Goal: Task Accomplishment & Management: Use online tool/utility

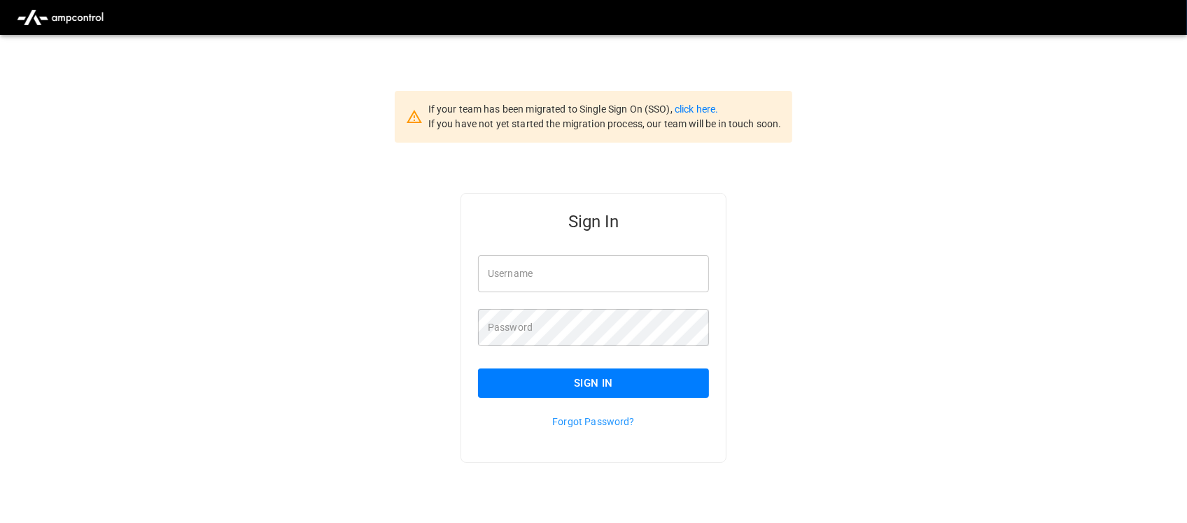
type input "**********"
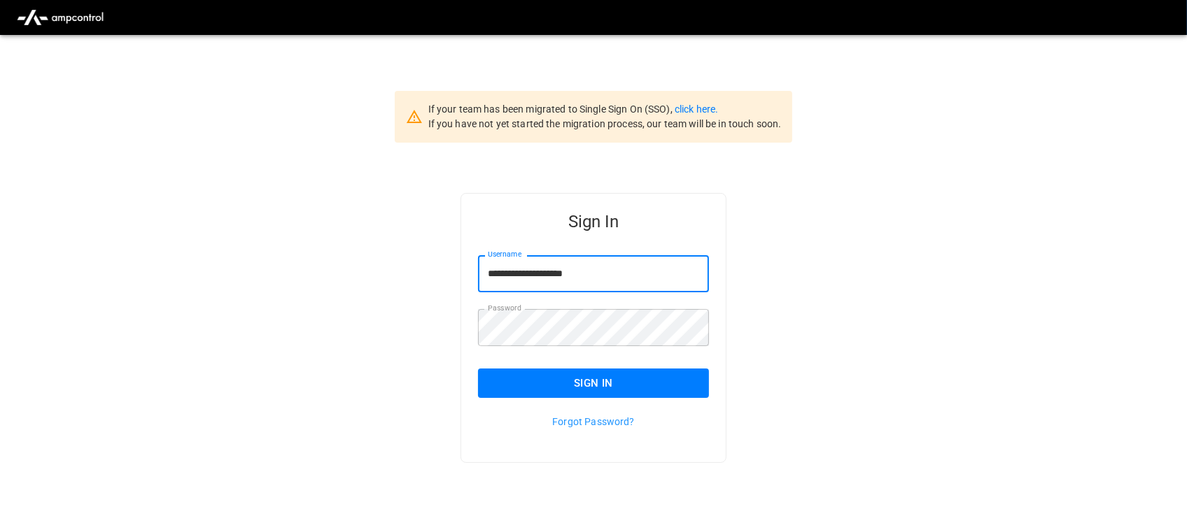
click at [607, 281] on input "**********" at bounding box center [593, 273] width 231 height 37
click at [616, 378] on button "Sign In" at bounding box center [593, 383] width 231 height 29
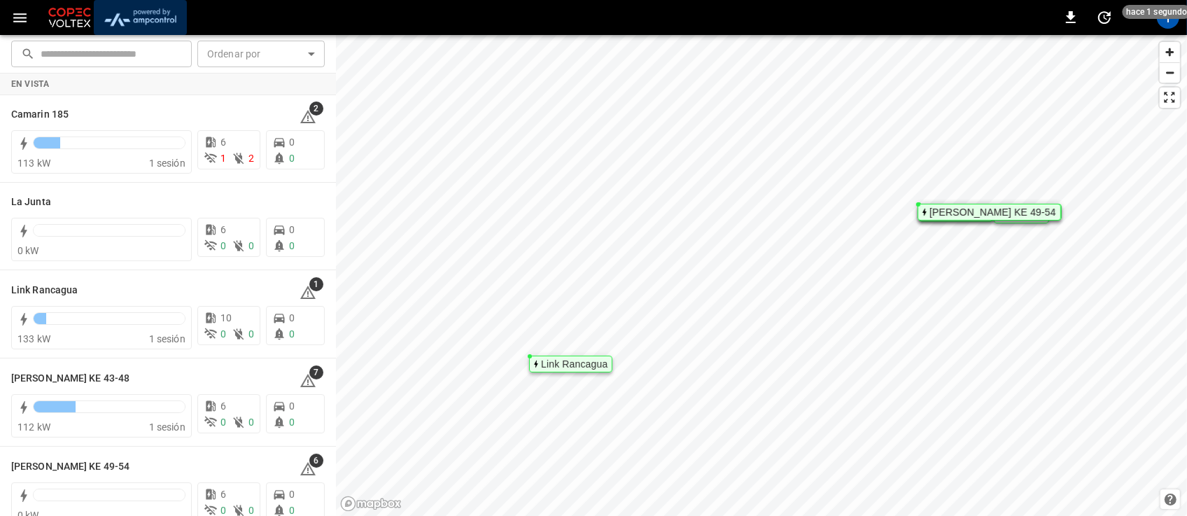
click at [141, 12] on img "menu" at bounding box center [140, 17] width 82 height 27
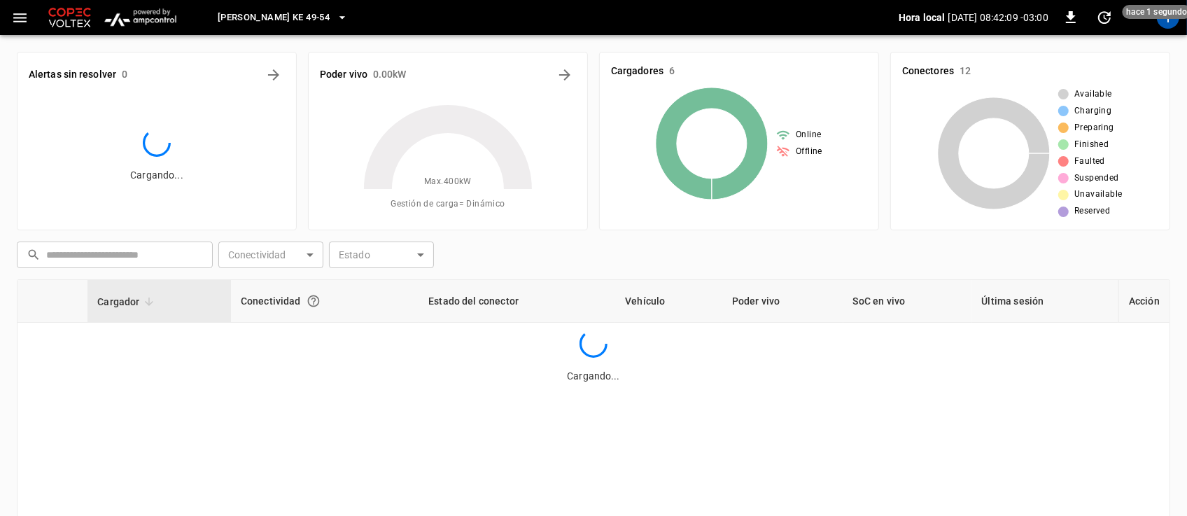
click at [339, 16] on icon "button" at bounding box center [342, 17] width 6 height 3
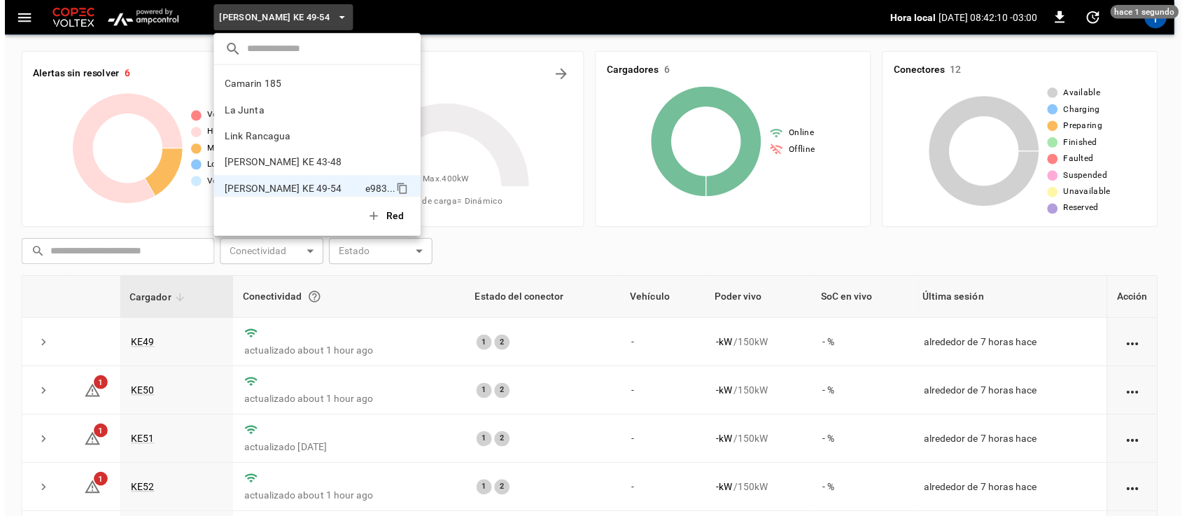
scroll to position [11, 0]
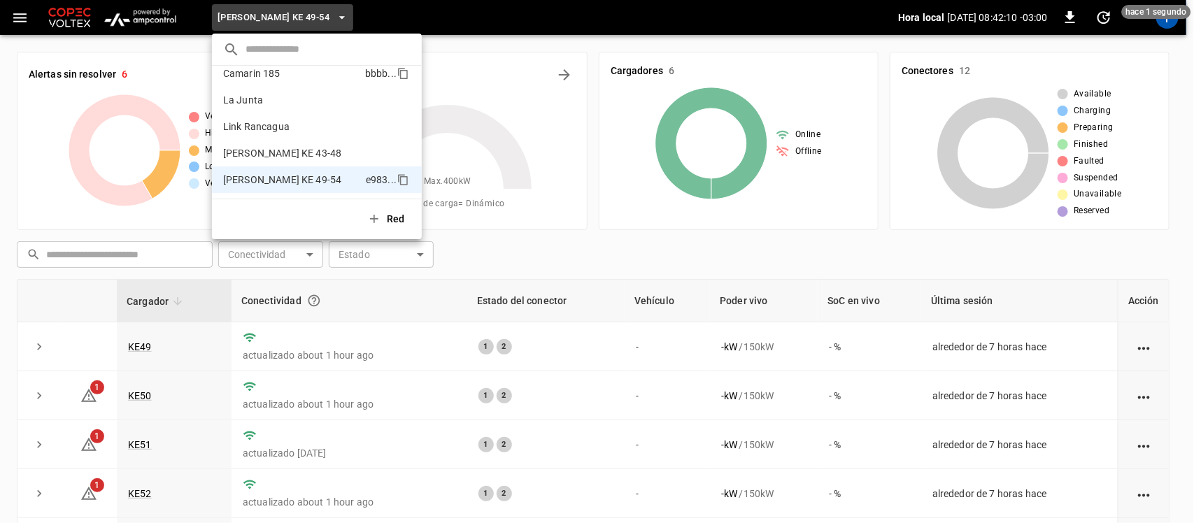
click at [309, 71] on p "Camarin 185" at bounding box center [291, 73] width 136 height 14
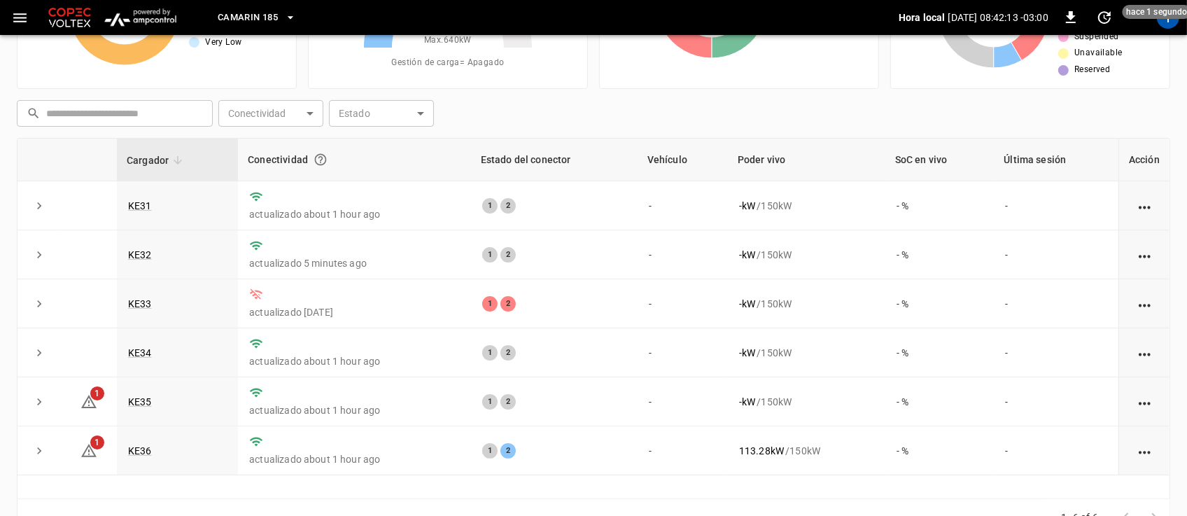
scroll to position [142, 0]
click at [145, 201] on link "KE31" at bounding box center [139, 205] width 29 height 17
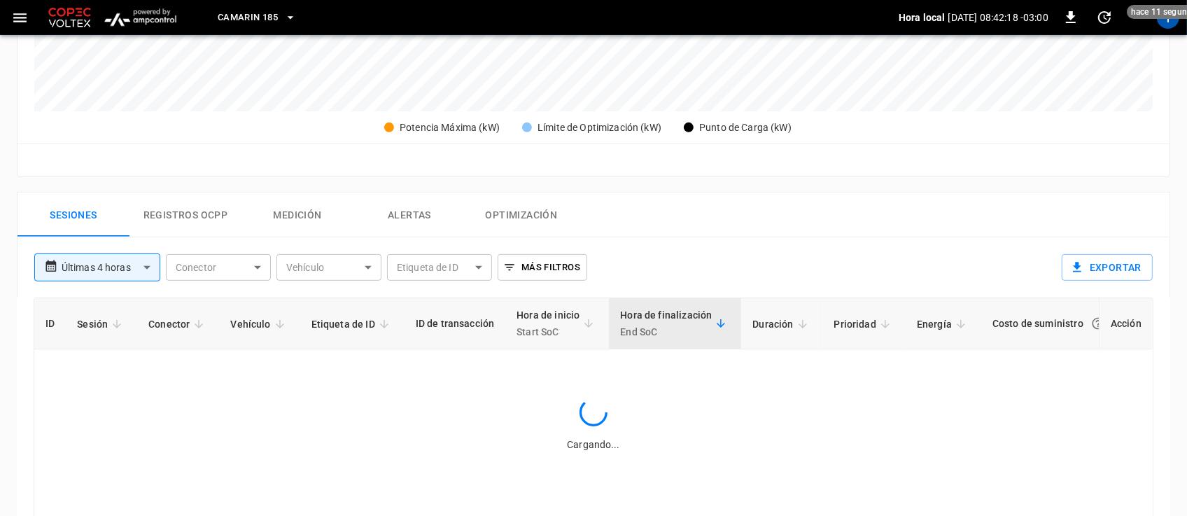
scroll to position [533, 0]
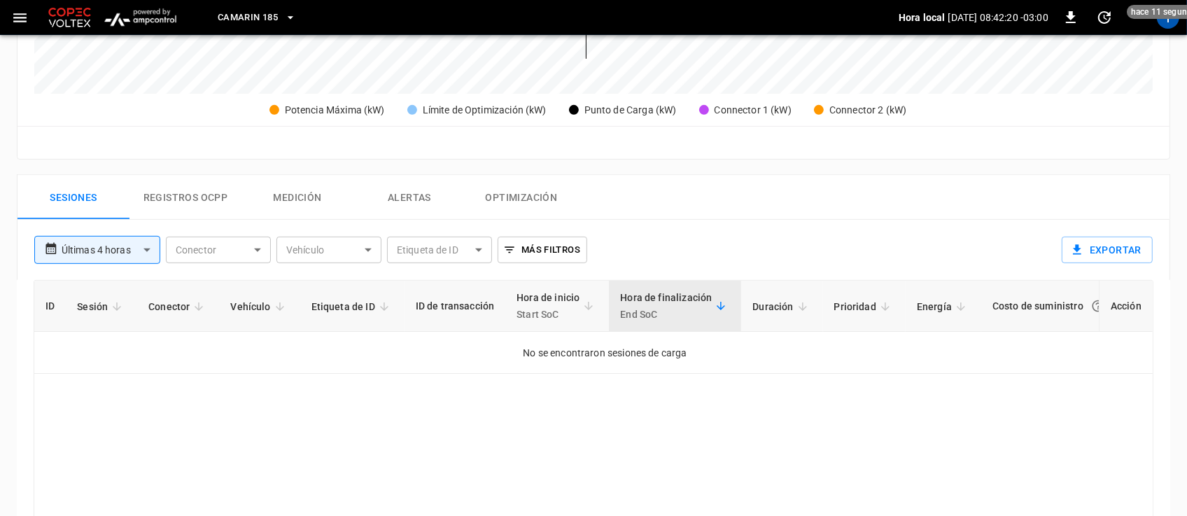
click at [369, 253] on body "**********" at bounding box center [593, 81] width 1187 height 1229
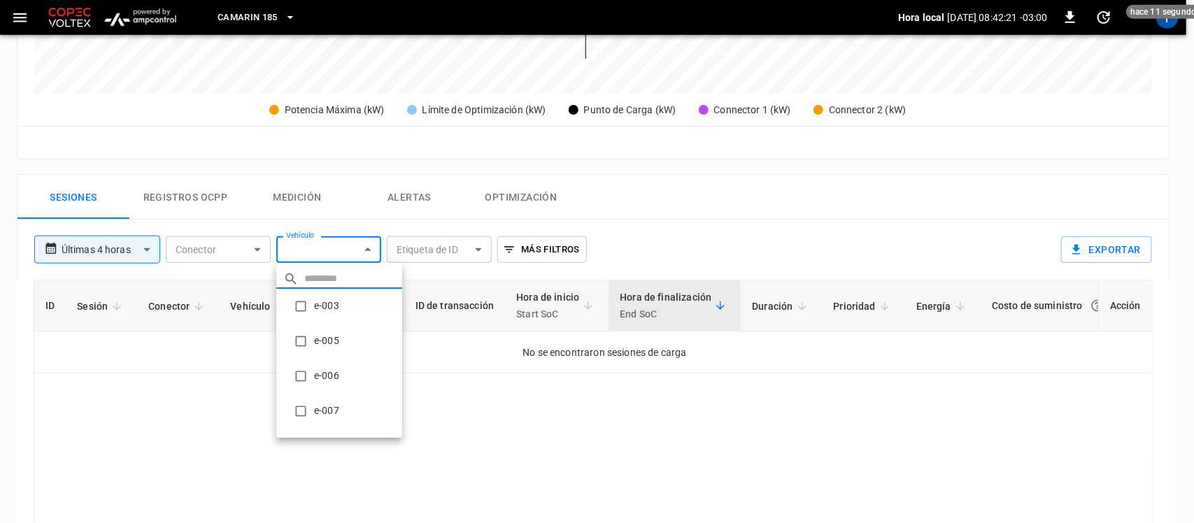
click at [369, 256] on div at bounding box center [597, 261] width 1194 height 523
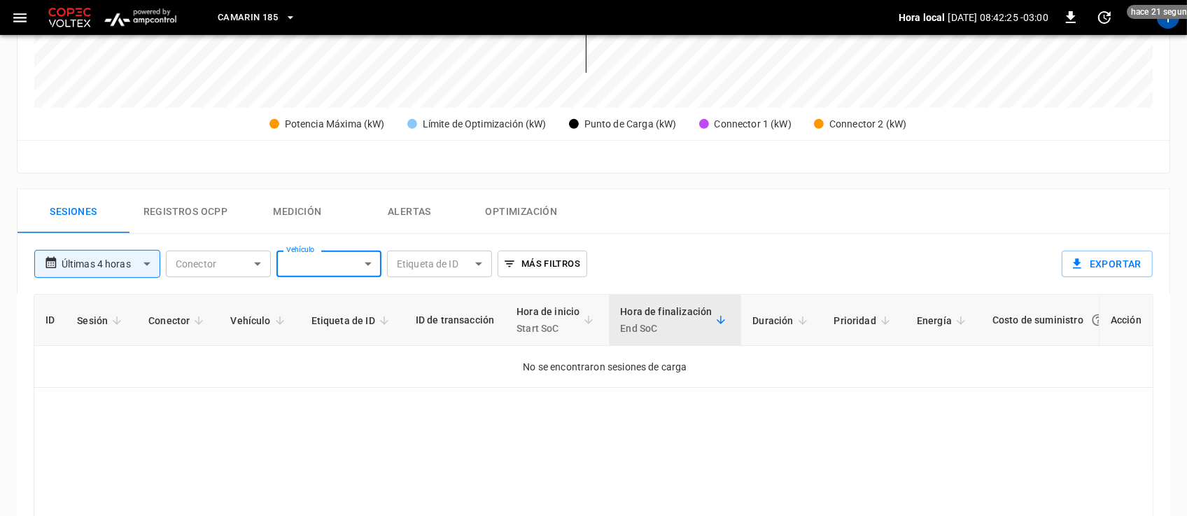
scroll to position [509, 0]
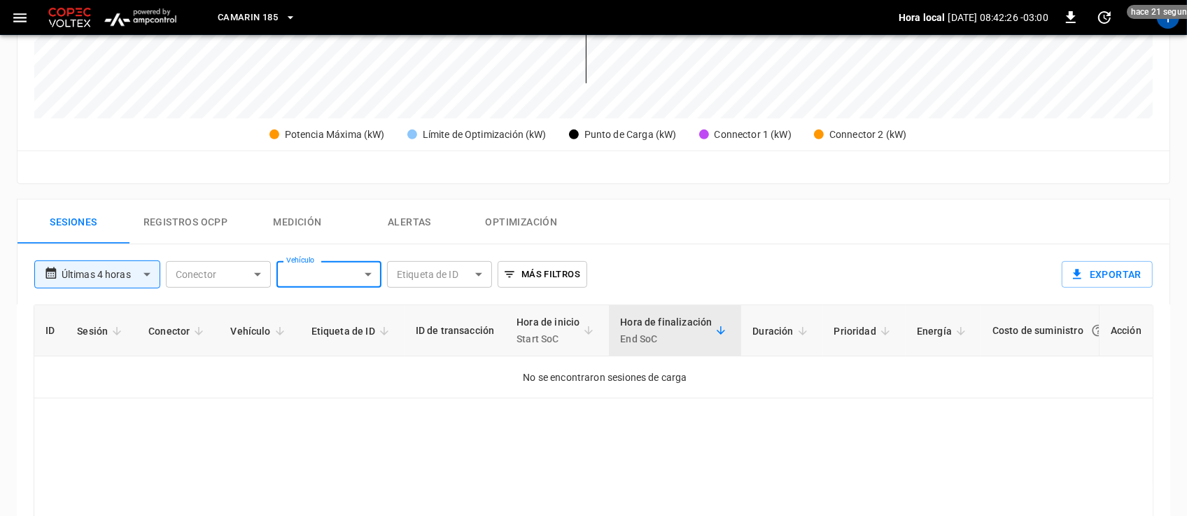
click at [139, 274] on body "**********" at bounding box center [593, 105] width 1187 height 1229
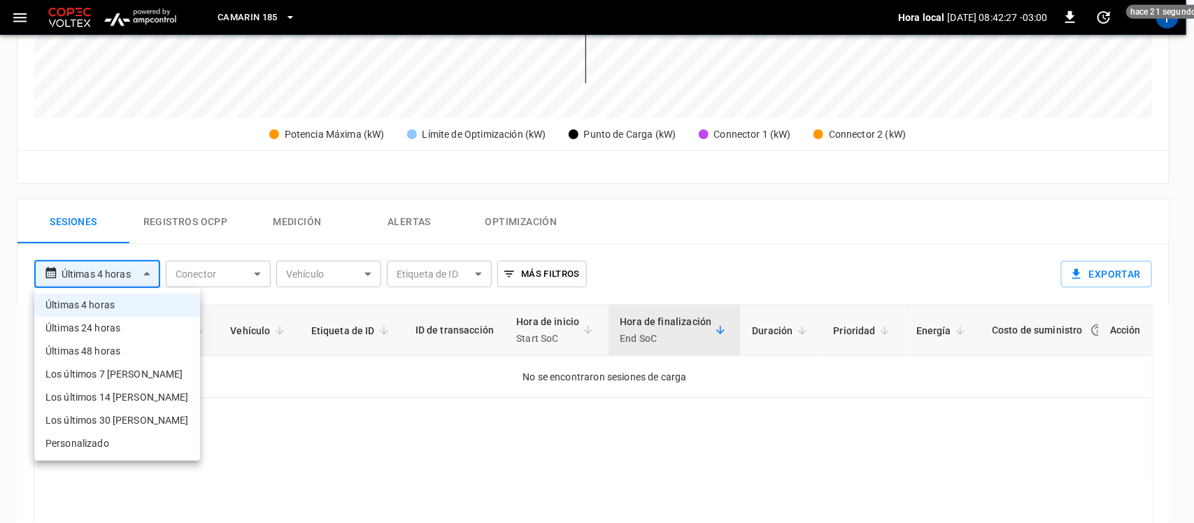
click at [121, 323] on li "Últimas 24 horas" at bounding box center [117, 328] width 166 height 23
type input "**********"
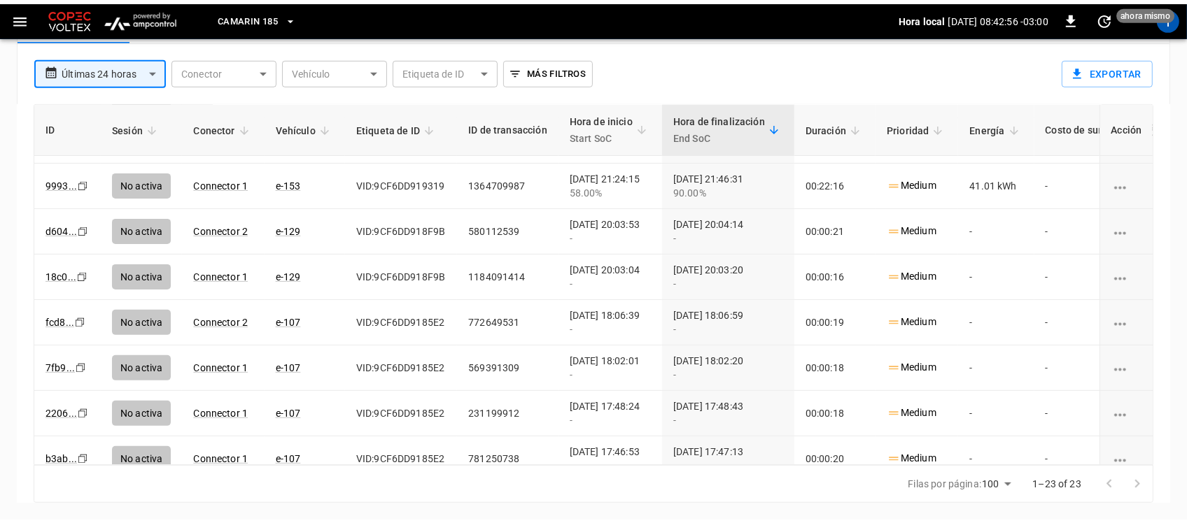
scroll to position [711, 0]
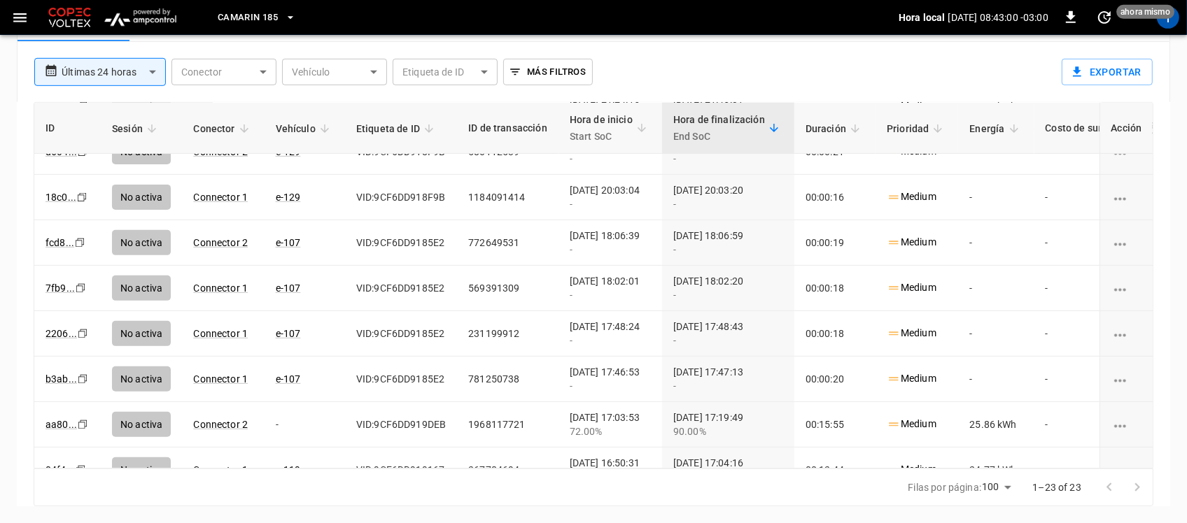
drag, startPoint x: 1153, startPoint y: 330, endPoint x: 1151, endPoint y: 317, distance: 12.8
click at [1152, 344] on div "ID Sesión Conector Vehículo Etiqueta de ID ID de transacción Hora de inicio Sta…" at bounding box center [593, 304] width 1153 height 404
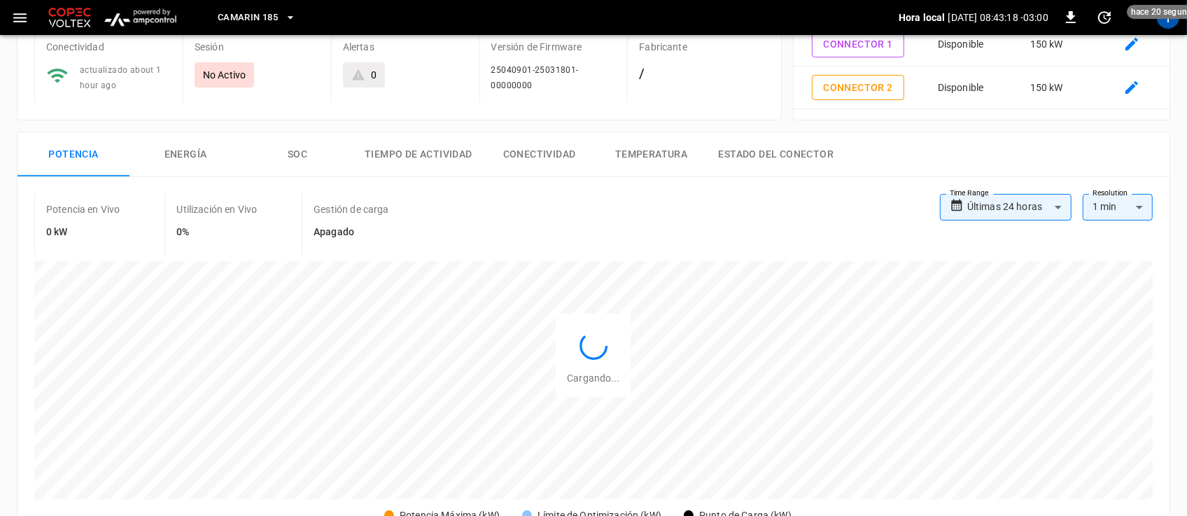
scroll to position [0, 0]
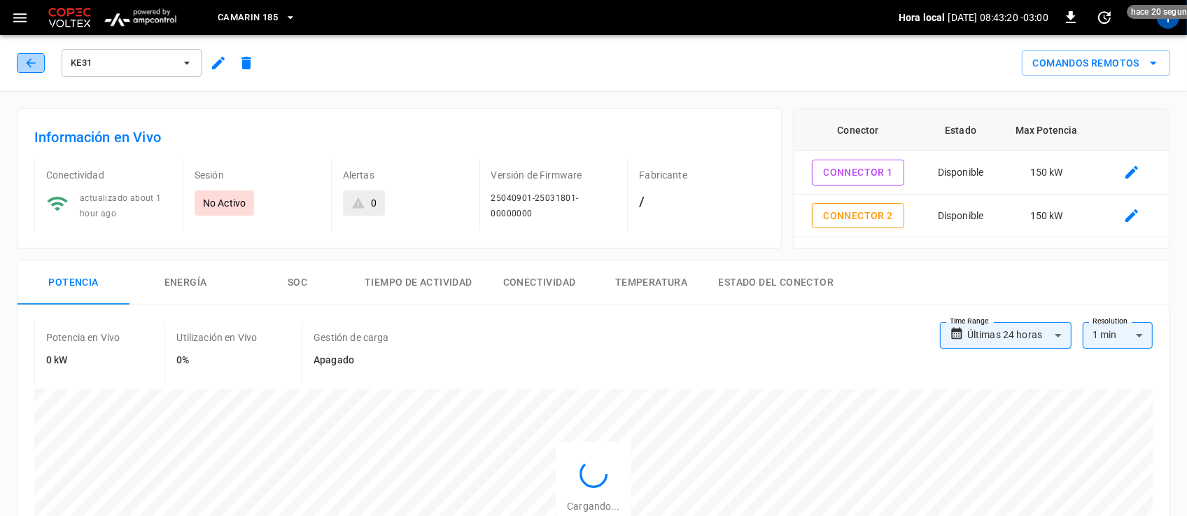
click at [25, 64] on icon "button" at bounding box center [31, 63] width 14 height 14
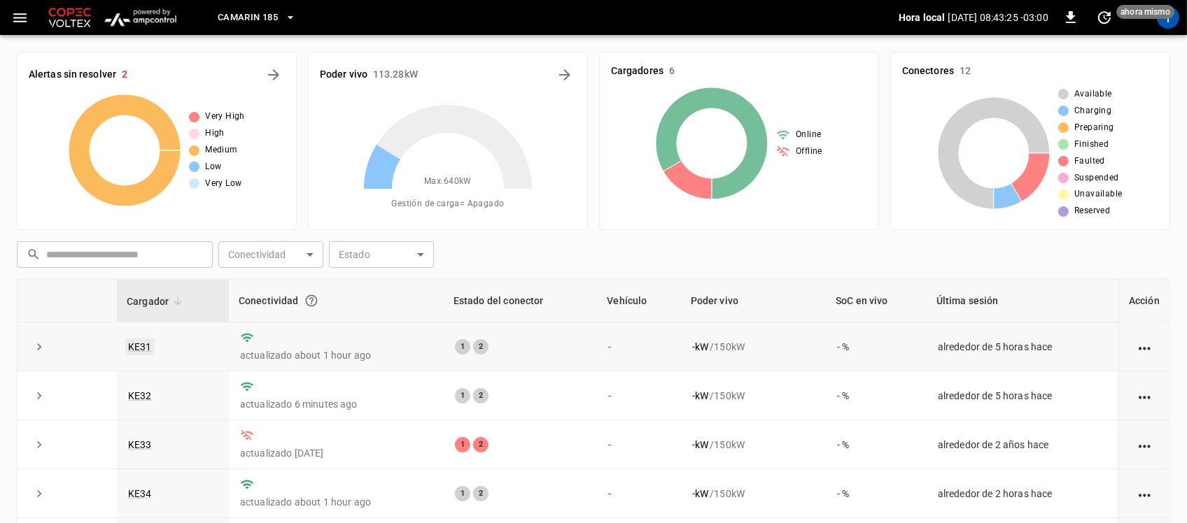
click at [134, 341] on link "KE31" at bounding box center [139, 347] width 29 height 17
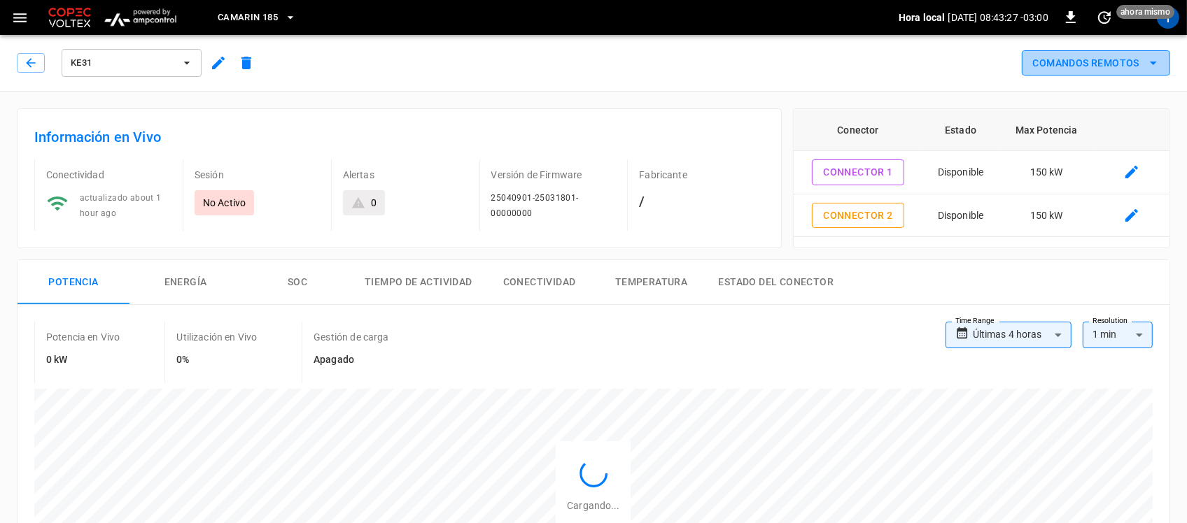
click at [1151, 65] on icon "remote commands options" at bounding box center [1153, 63] width 17 height 17
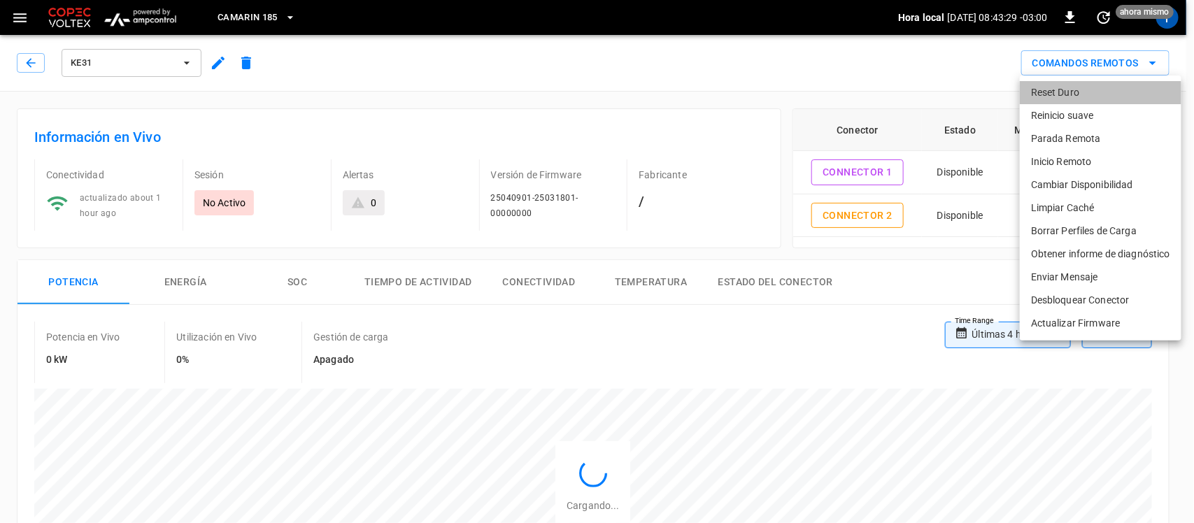
click at [1120, 97] on li "Reset Duro" at bounding box center [1101, 92] width 162 height 23
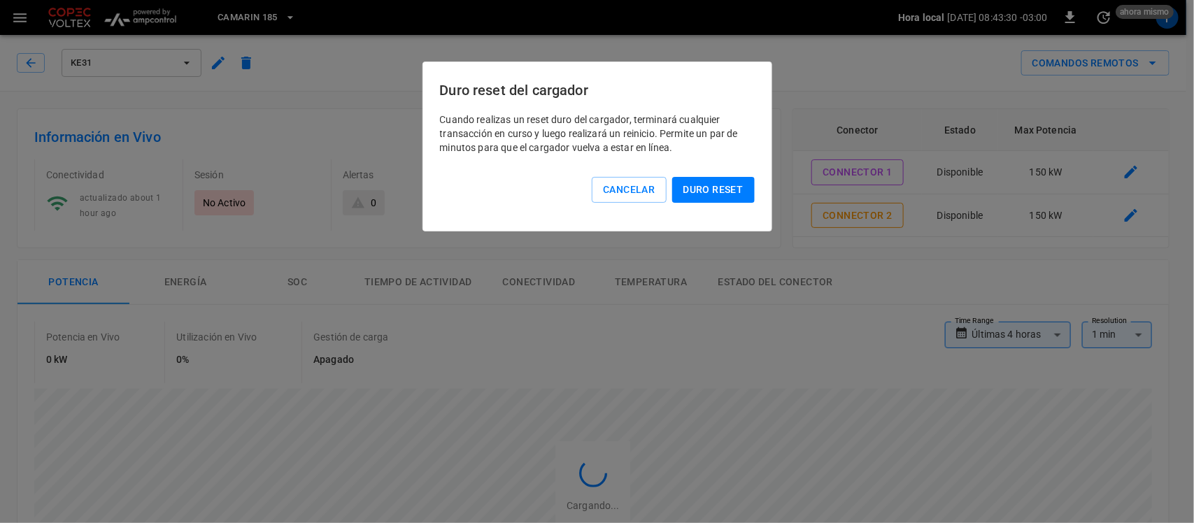
click at [728, 183] on button "Duro reset" at bounding box center [713, 190] width 83 height 26
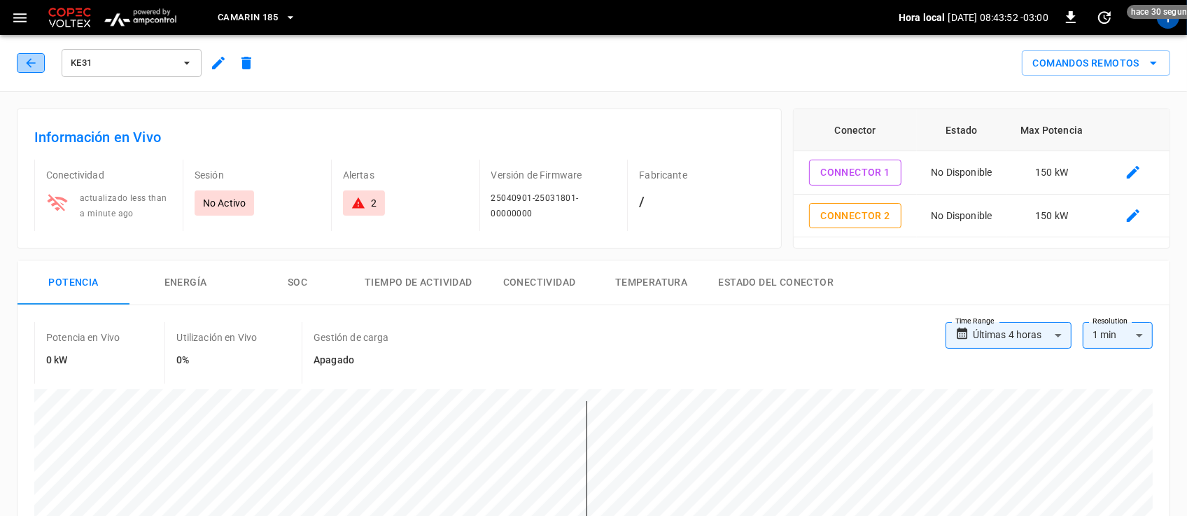
click at [38, 58] on button "button" at bounding box center [31, 63] width 28 height 20
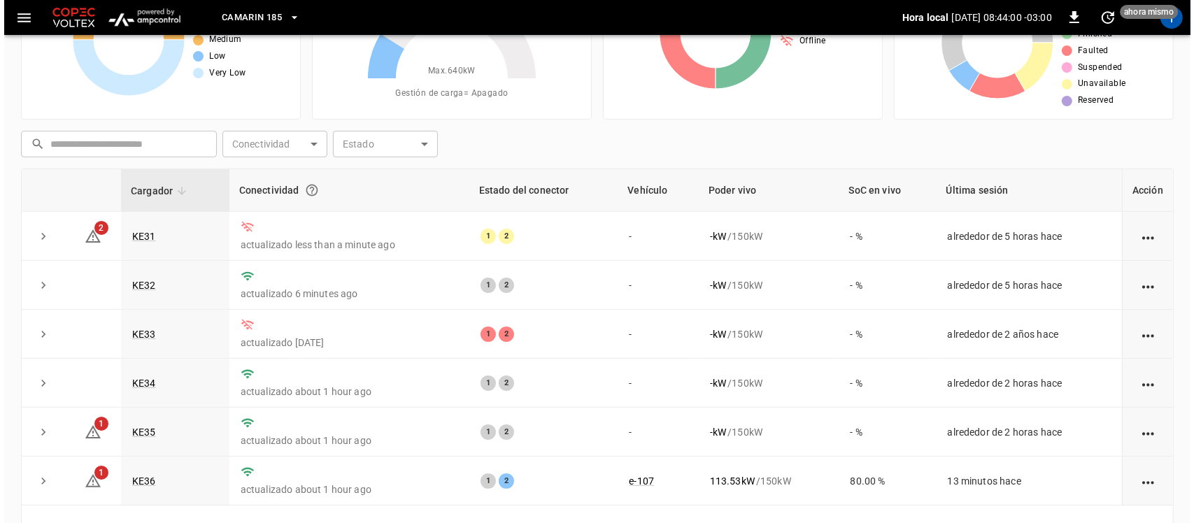
scroll to position [120, 0]
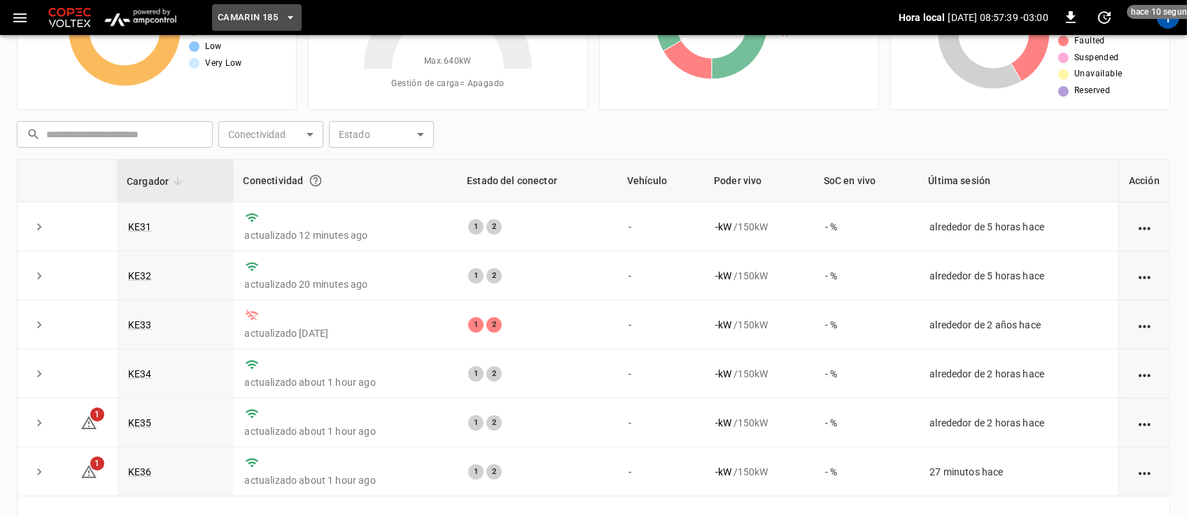
click at [292, 19] on icon "button" at bounding box center [290, 17] width 14 height 14
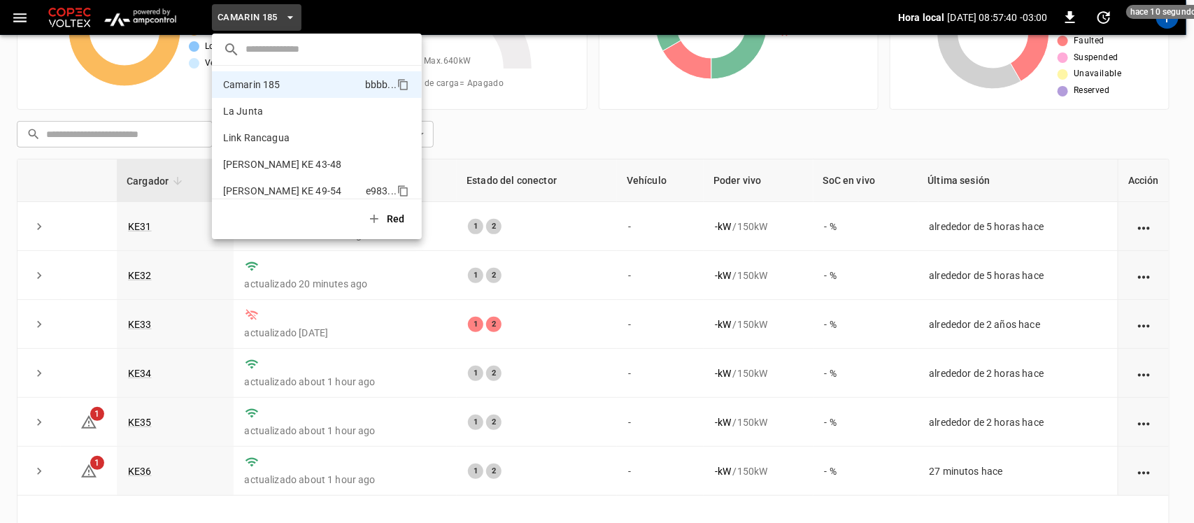
click at [257, 181] on li "[PERSON_NAME] KE 49-54 e983 ..." at bounding box center [317, 191] width 210 height 27
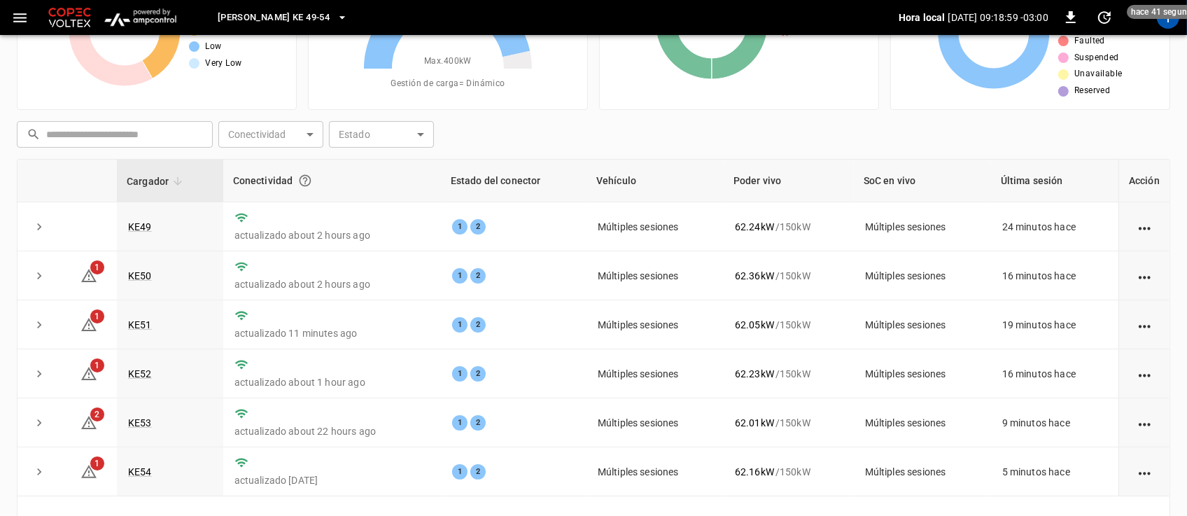
click at [335, 18] on icon "button" at bounding box center [342, 17] width 14 height 14
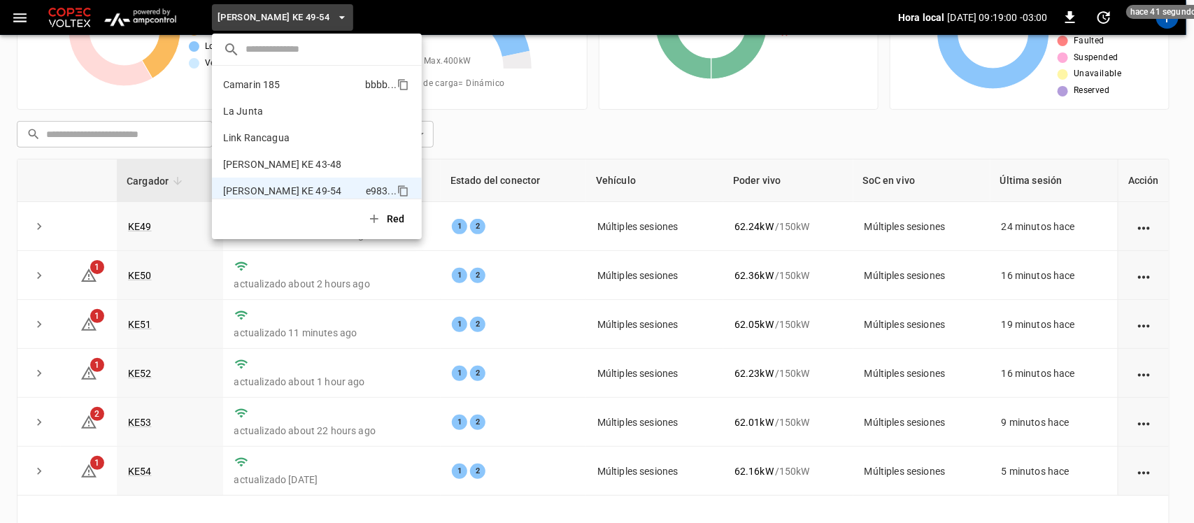
scroll to position [11, 0]
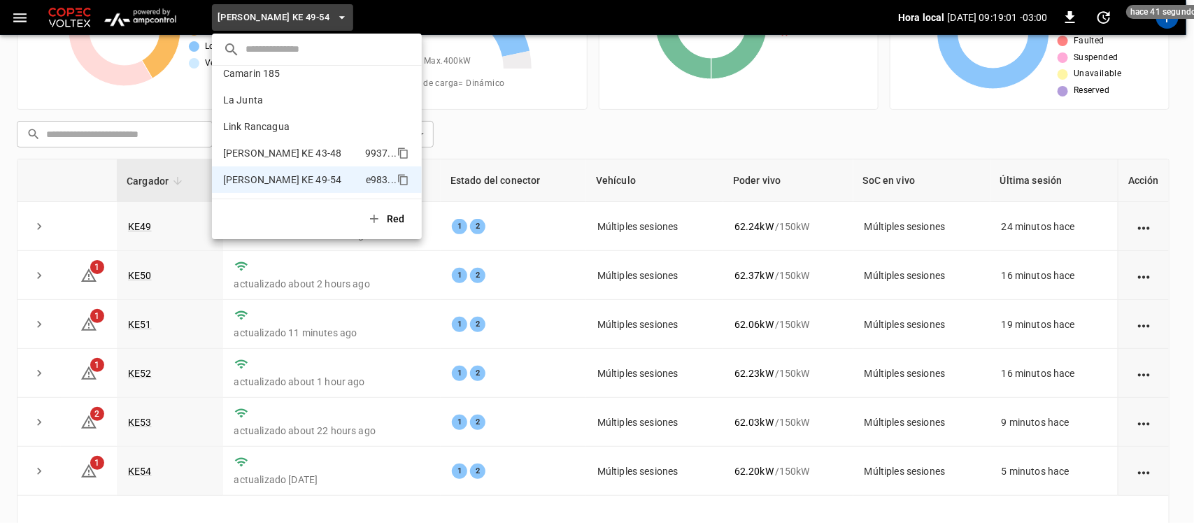
click at [285, 145] on li "[PERSON_NAME] KE 43-48 9937 ..." at bounding box center [317, 153] width 210 height 27
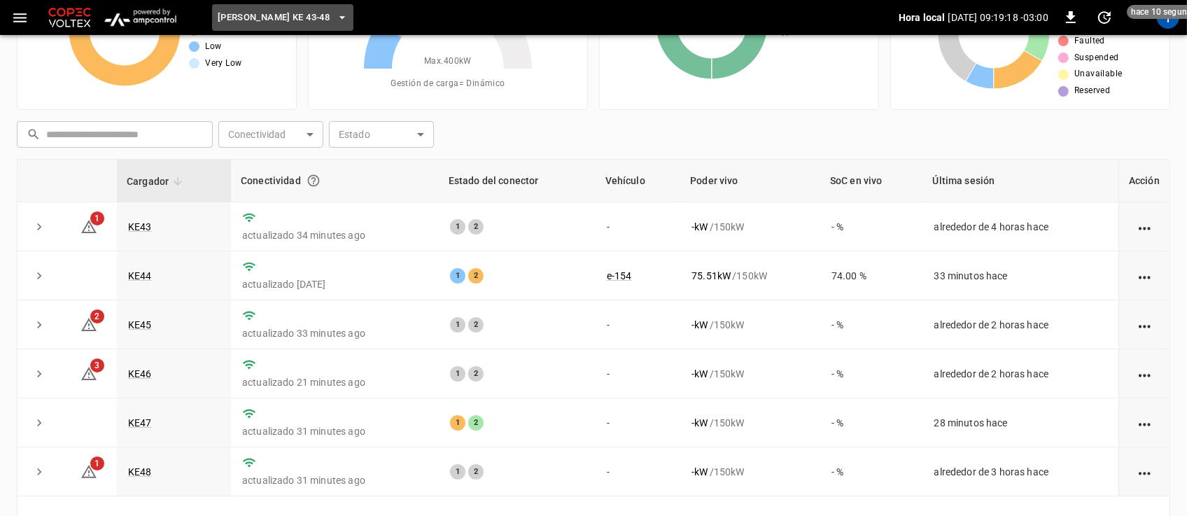
click at [311, 15] on span "[PERSON_NAME] KE 43-48" at bounding box center [274, 18] width 112 height 16
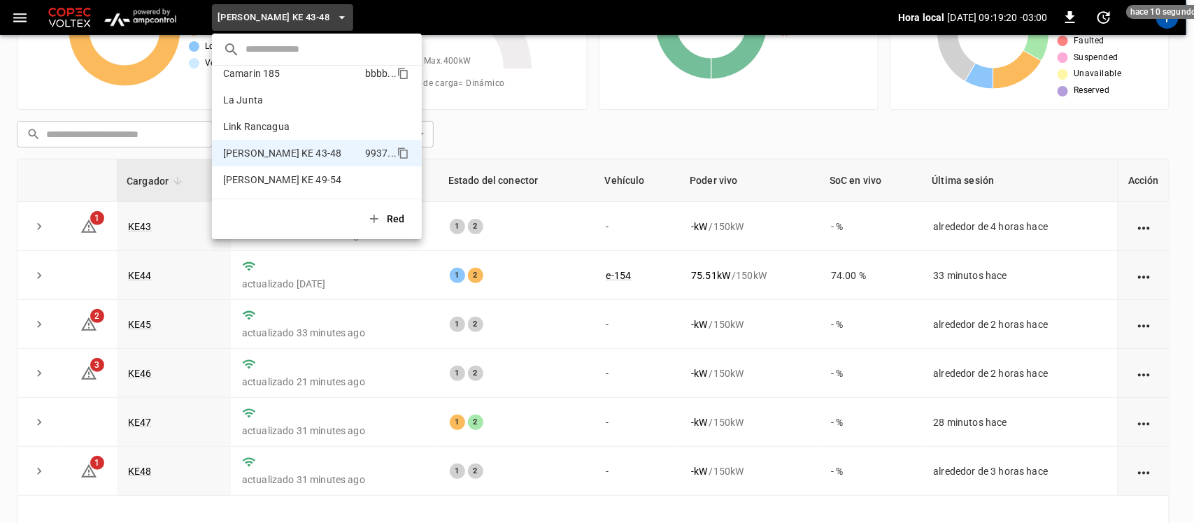
click at [275, 85] on li "Camarin 185 bbbb ..." at bounding box center [317, 73] width 210 height 27
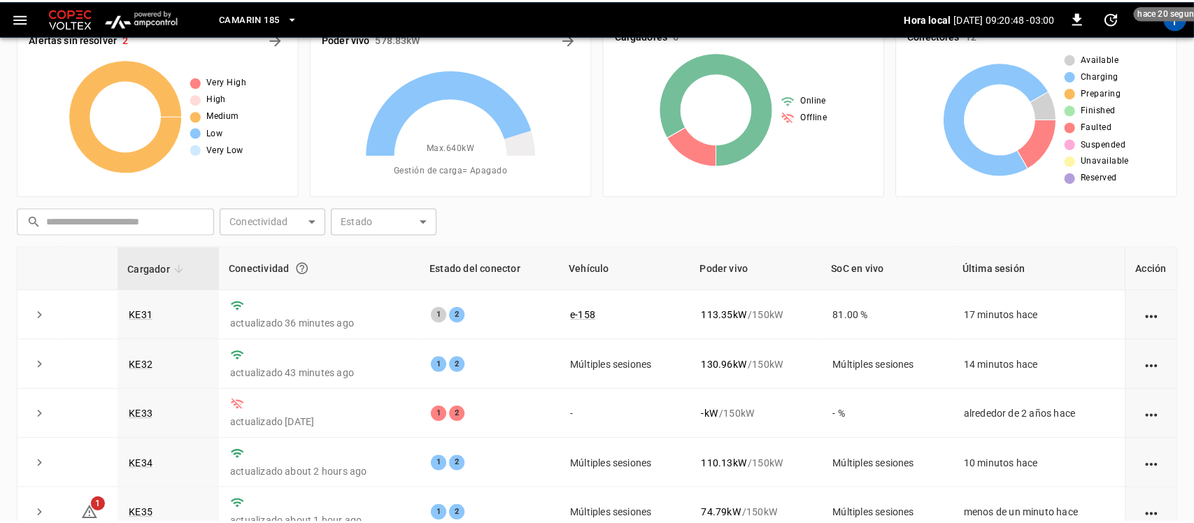
scroll to position [3, 0]
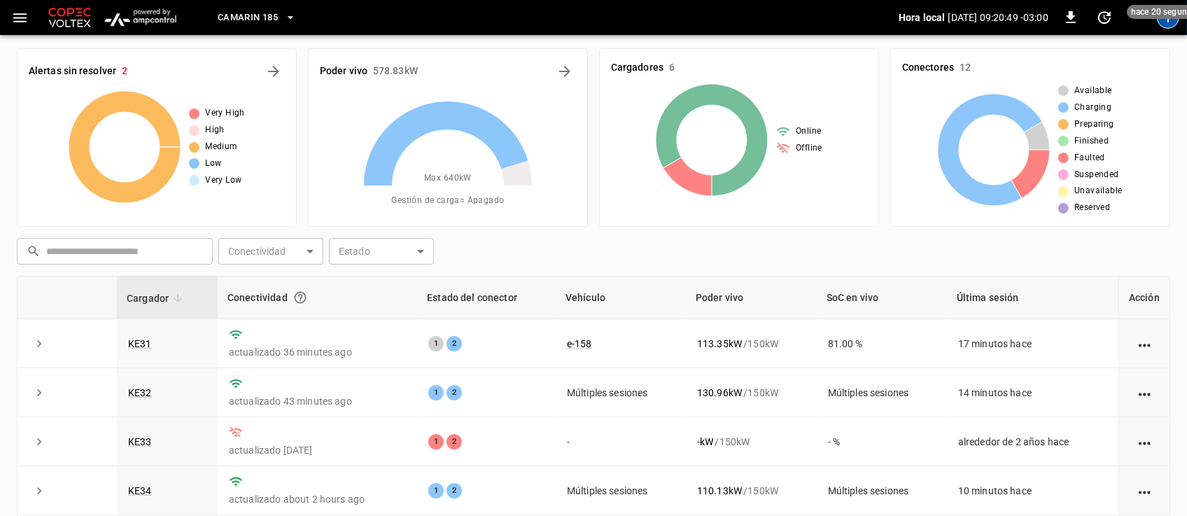
click at [1166, 20] on div "T" at bounding box center [1168, 17] width 22 height 22
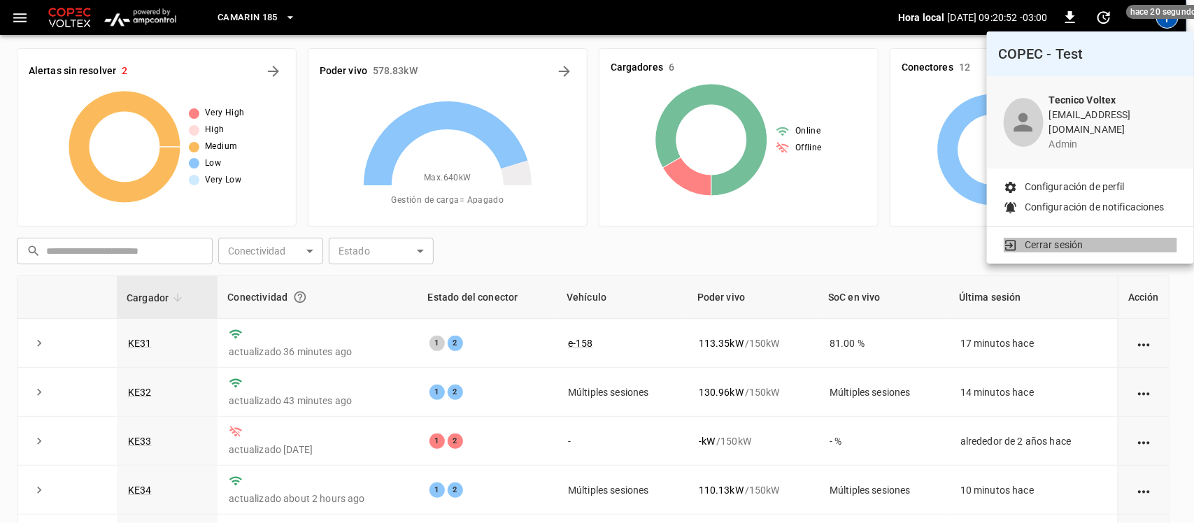
click at [1110, 238] on li "Cerrar sesión" at bounding box center [1091, 245] width 174 height 15
